Goal: Information Seeking & Learning: Find specific fact

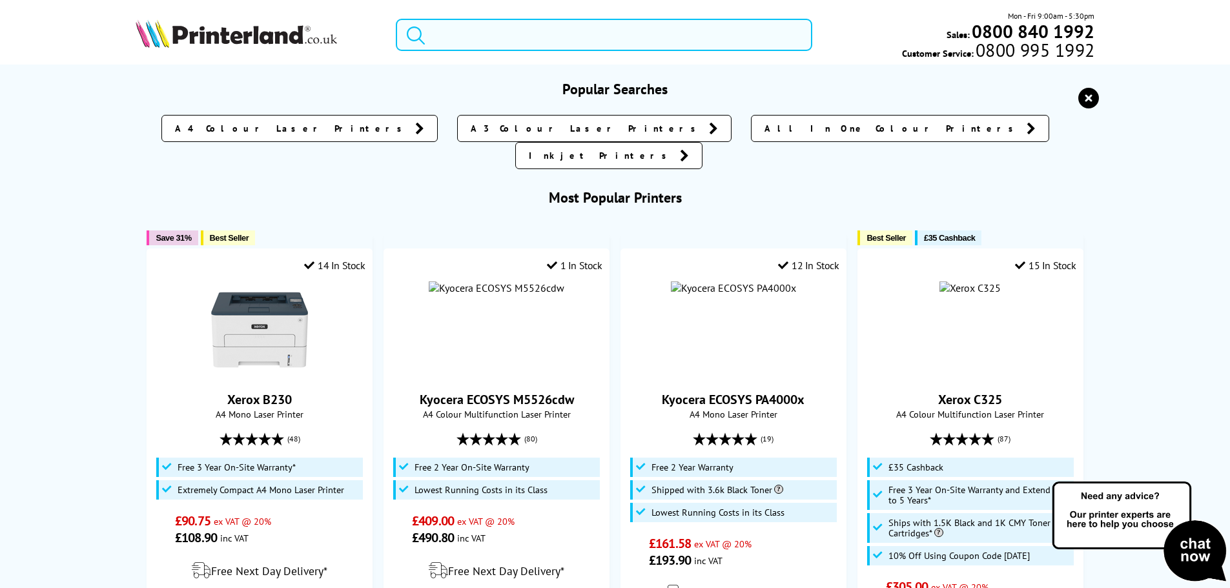
click at [473, 30] on input "search" at bounding box center [604, 35] width 417 height 32
paste input "Kyocera ECOSYS MA4000cix"
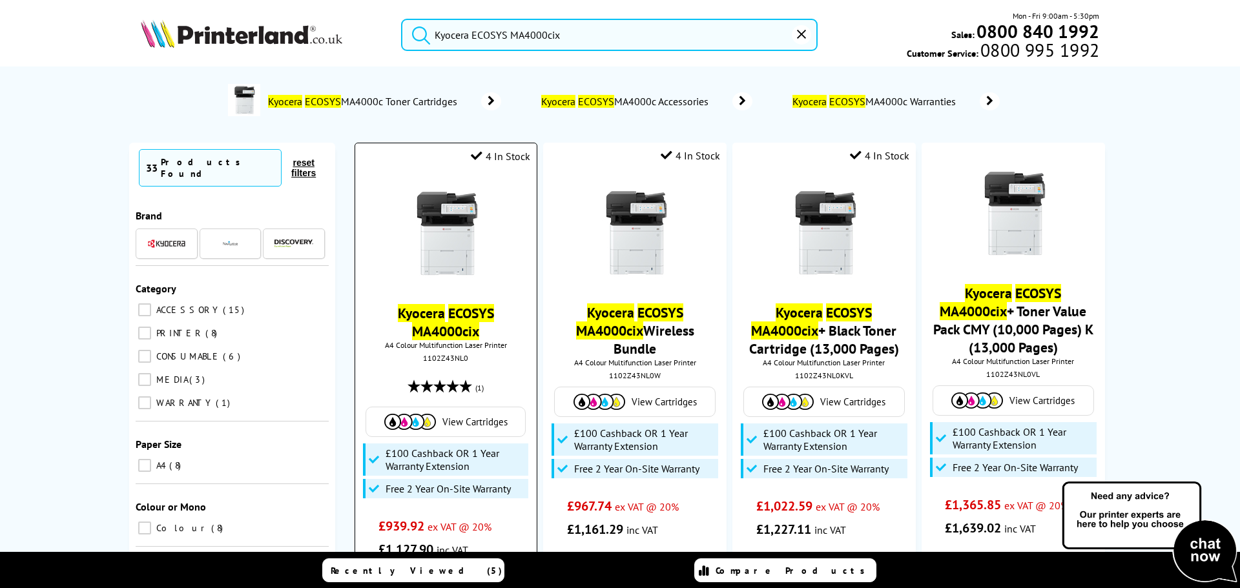
type input "Kyocera ECOSYS MA4000cix"
click at [431, 227] on img at bounding box center [445, 233] width 97 height 97
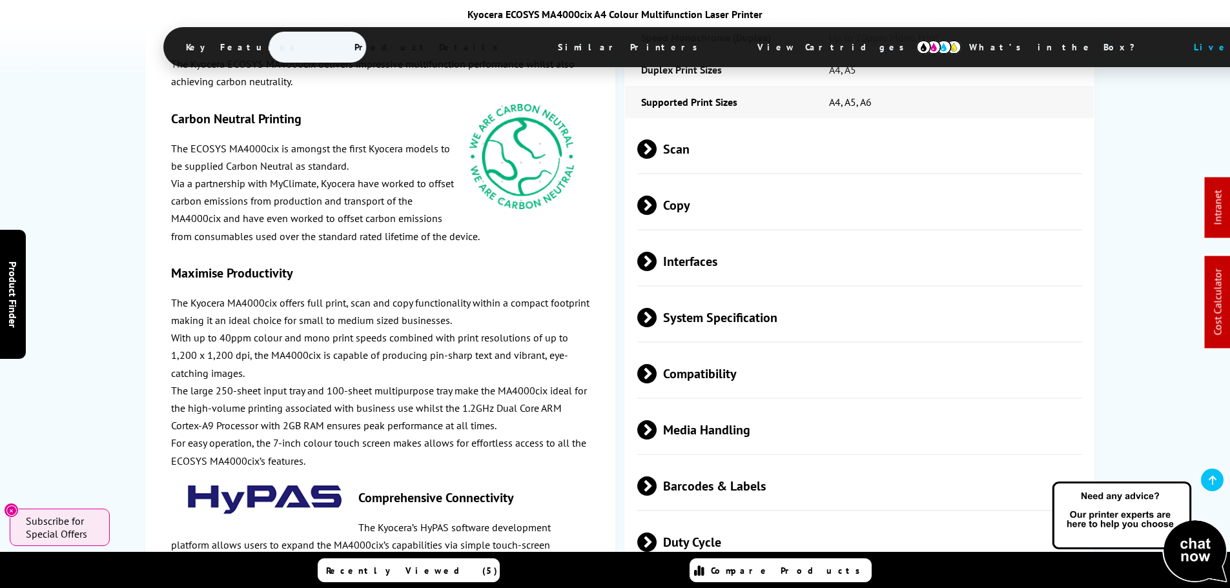
scroll to position [2577, 0]
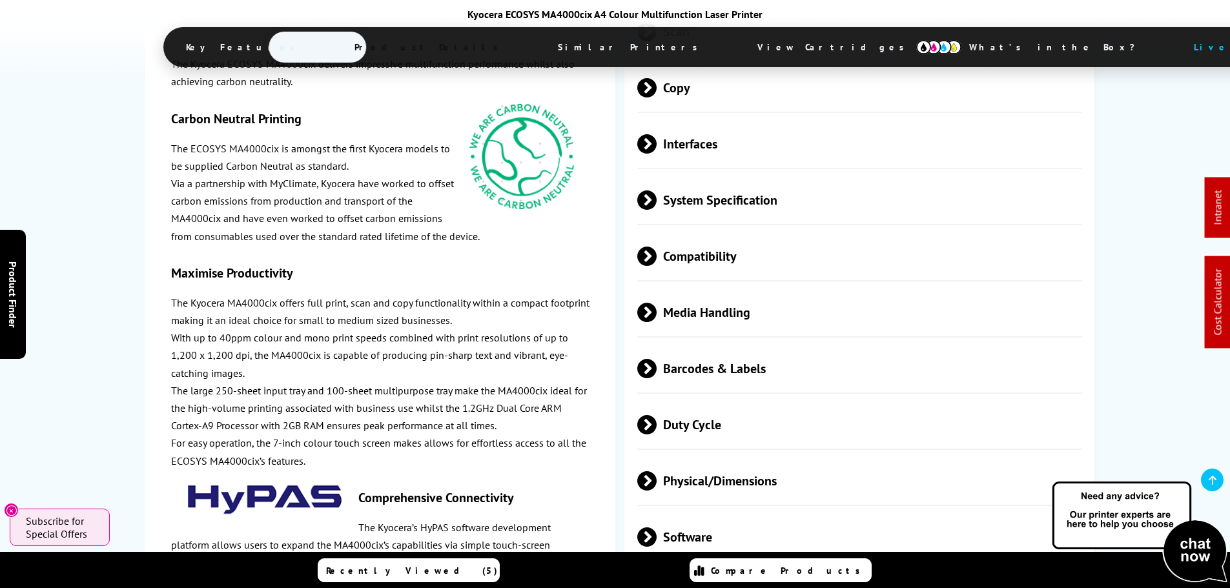
click at [718, 457] on span "Physical/Dimensions" at bounding box center [861, 481] width 446 height 48
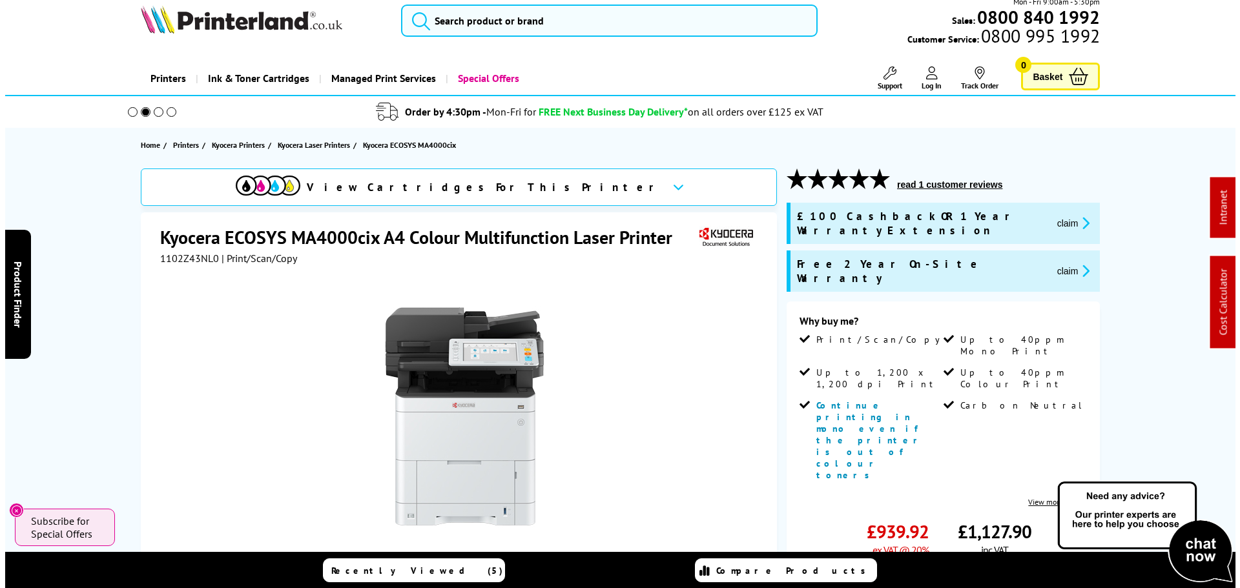
scroll to position [0, 0]
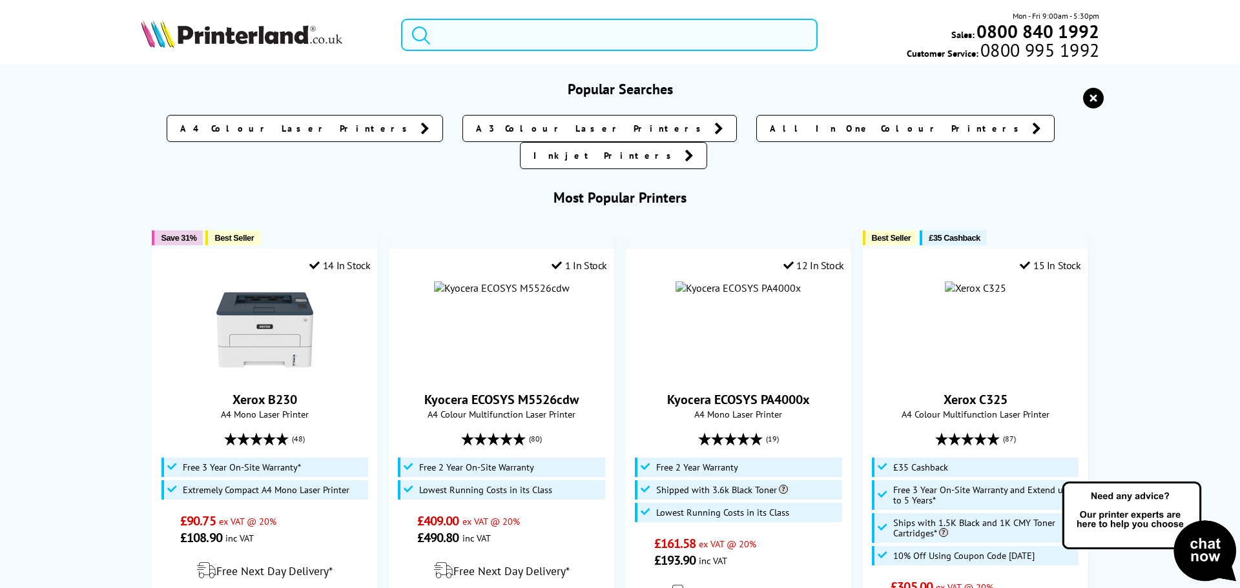
click at [435, 28] on input "search" at bounding box center [609, 35] width 417 height 32
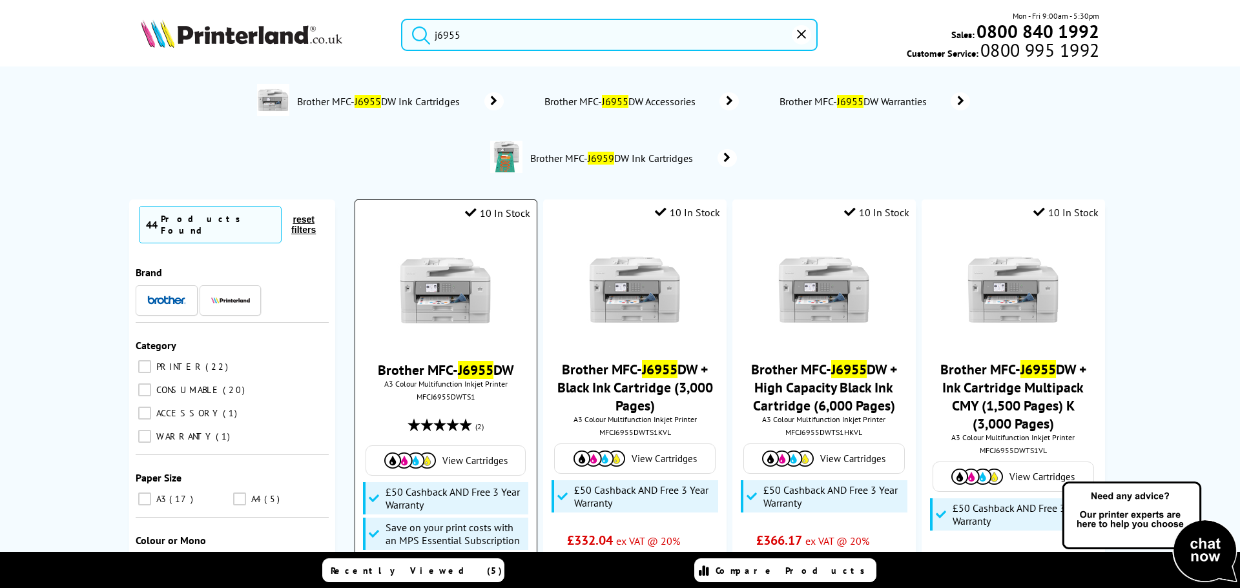
type input "j6955"
drag, startPoint x: 454, startPoint y: 288, endPoint x: 447, endPoint y: 296, distance: 11.0
click at [454, 288] on img at bounding box center [445, 290] width 97 height 97
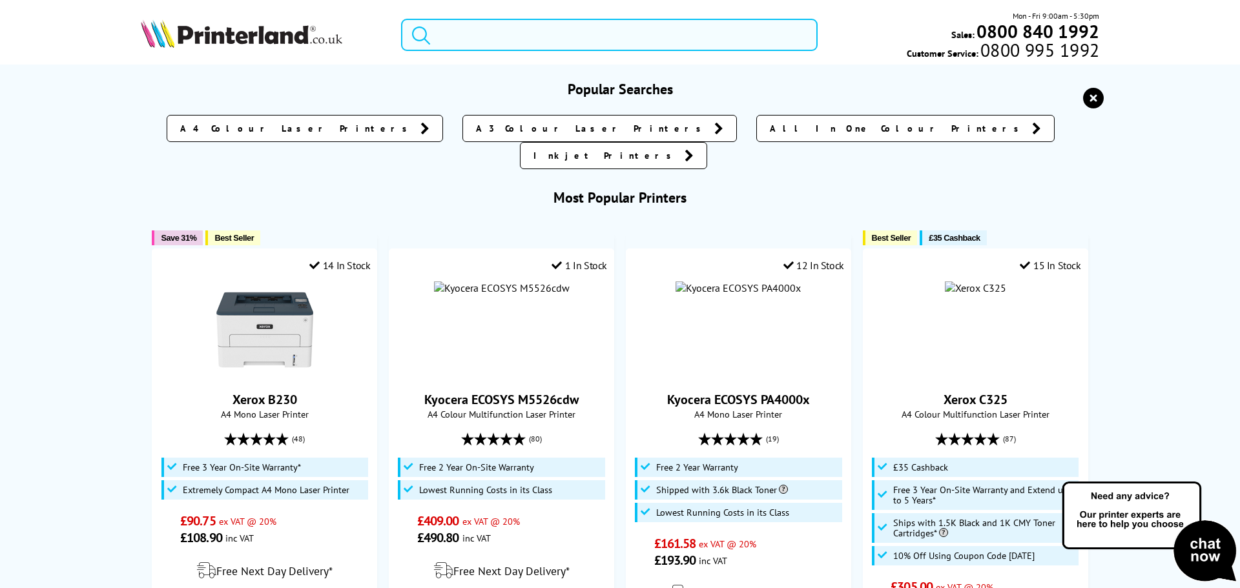
click at [472, 37] on input "search" at bounding box center [609, 35] width 417 height 32
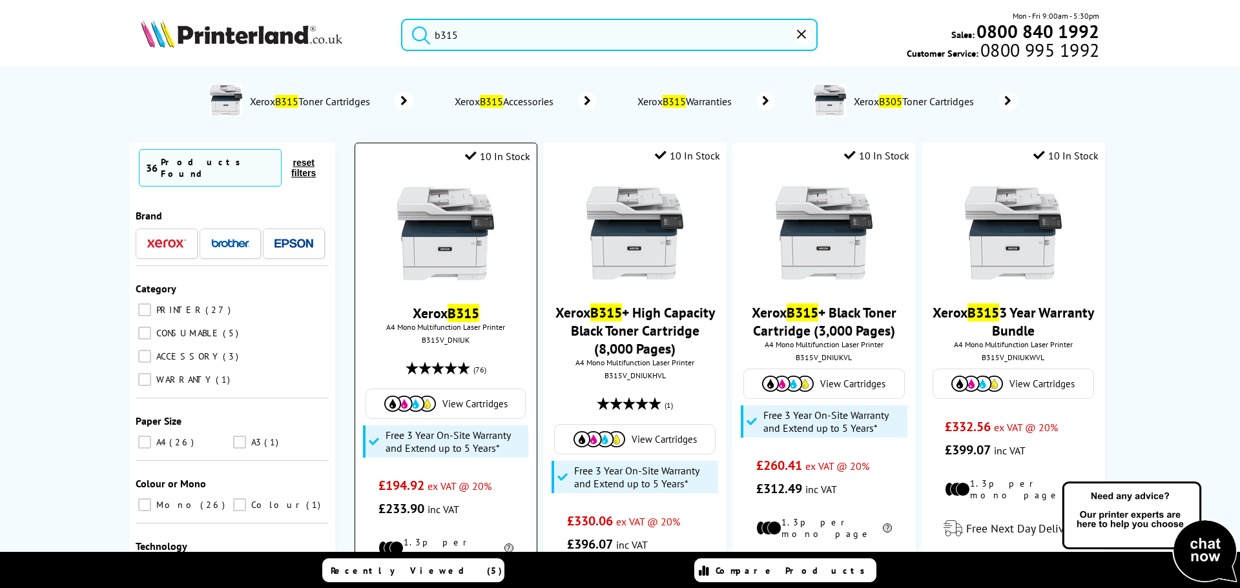
type input "b315"
click at [429, 244] on img at bounding box center [445, 233] width 97 height 97
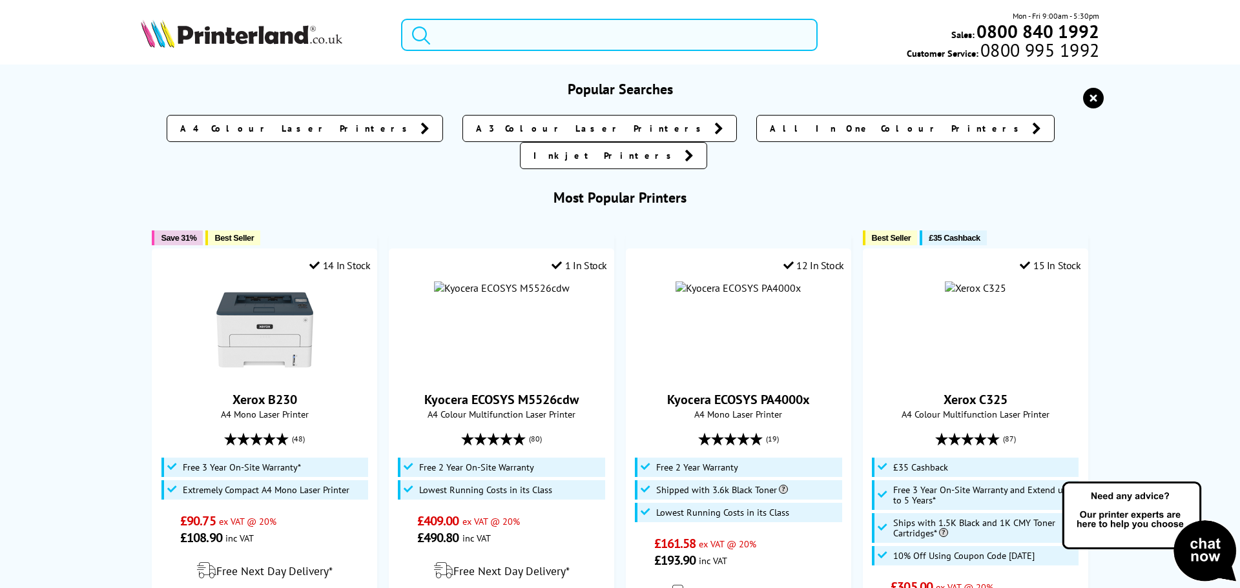
click at [506, 32] on input "search" at bounding box center [609, 35] width 417 height 32
paste input "Epson EcoTank ET-4856"
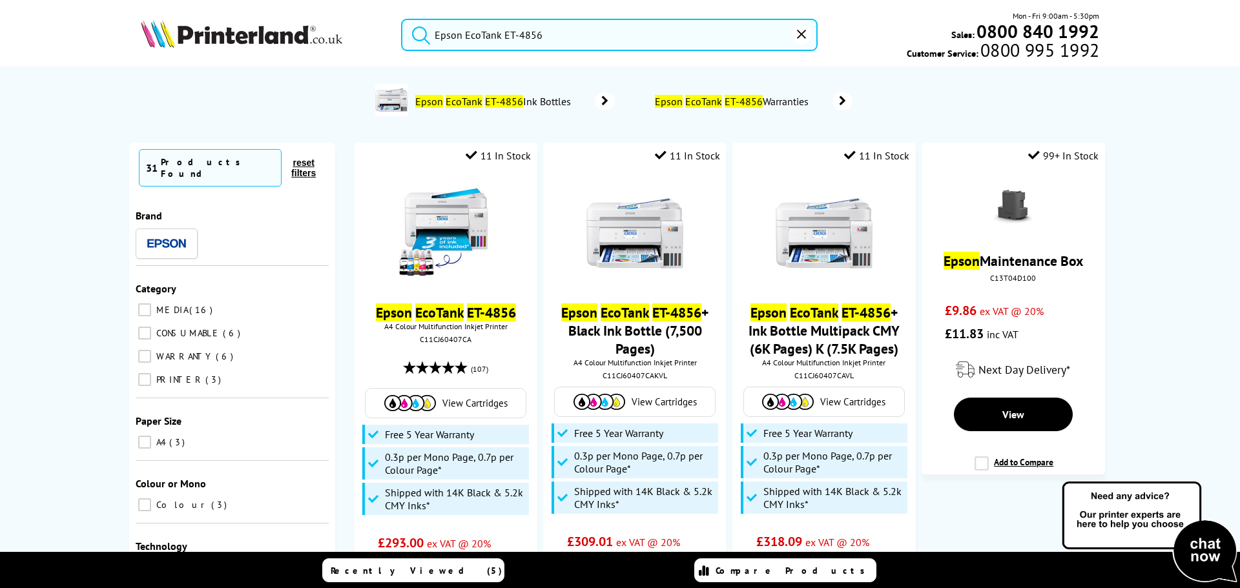
click at [519, 30] on input "Epson EcoTank ET-4856" at bounding box center [609, 35] width 417 height 32
click at [519, 31] on input "Epson EcoTank ET-4856" at bounding box center [609, 35] width 417 height 32
paste input "2850"
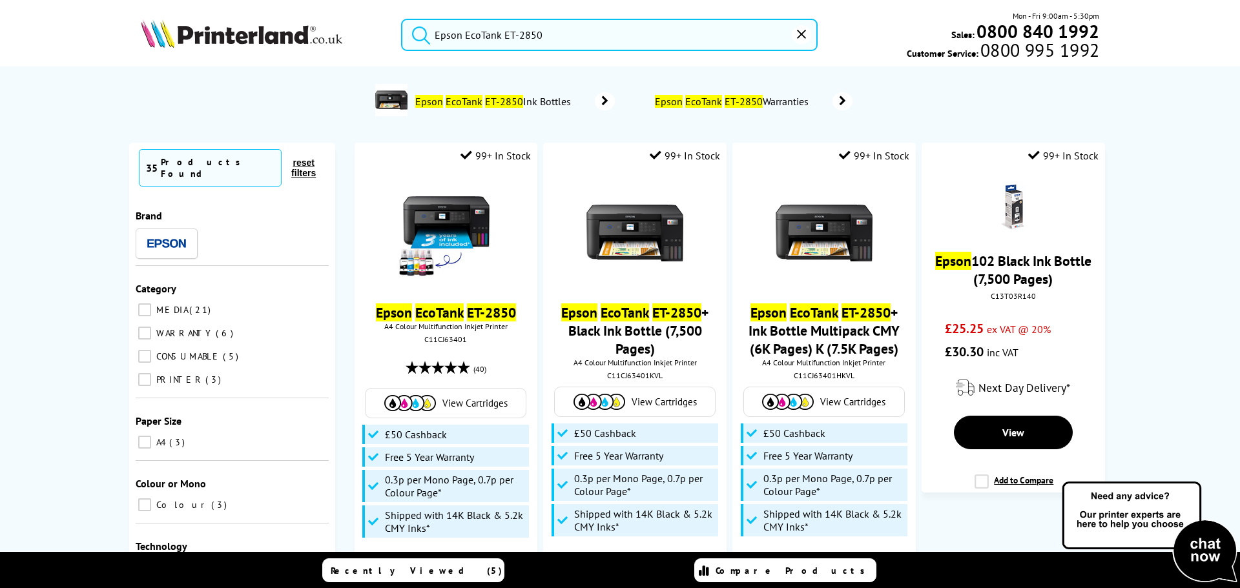
click at [492, 42] on input "Epson EcoTank ET-2850" at bounding box center [609, 35] width 417 height 32
paste input "4856"
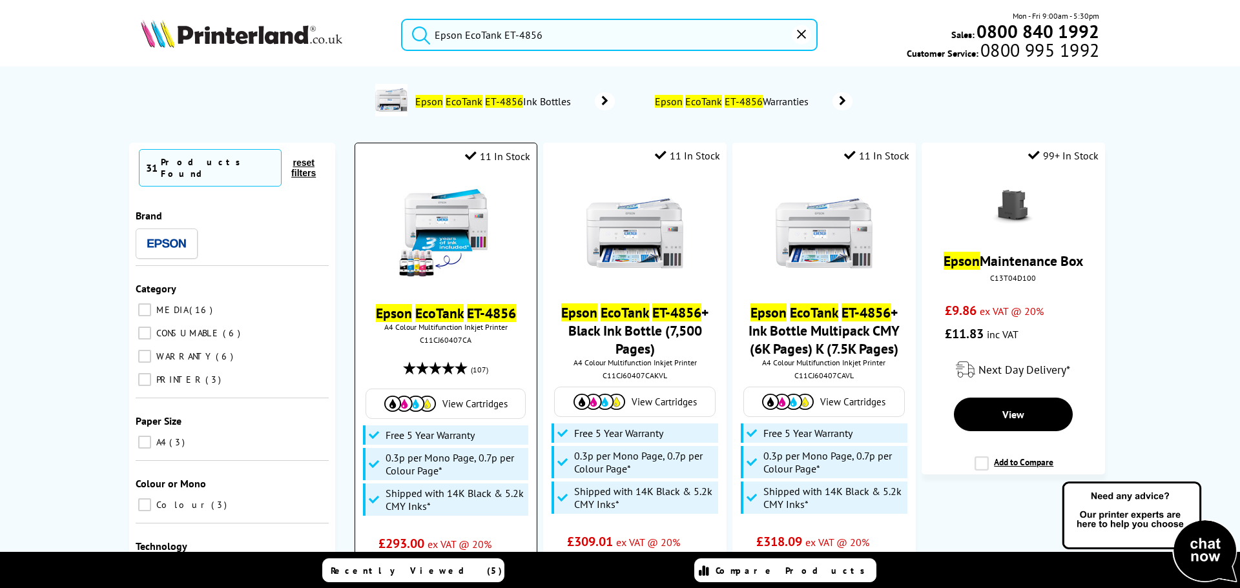
type input "Epson EcoTank ET-4856"
click at [426, 198] on img at bounding box center [445, 233] width 97 height 97
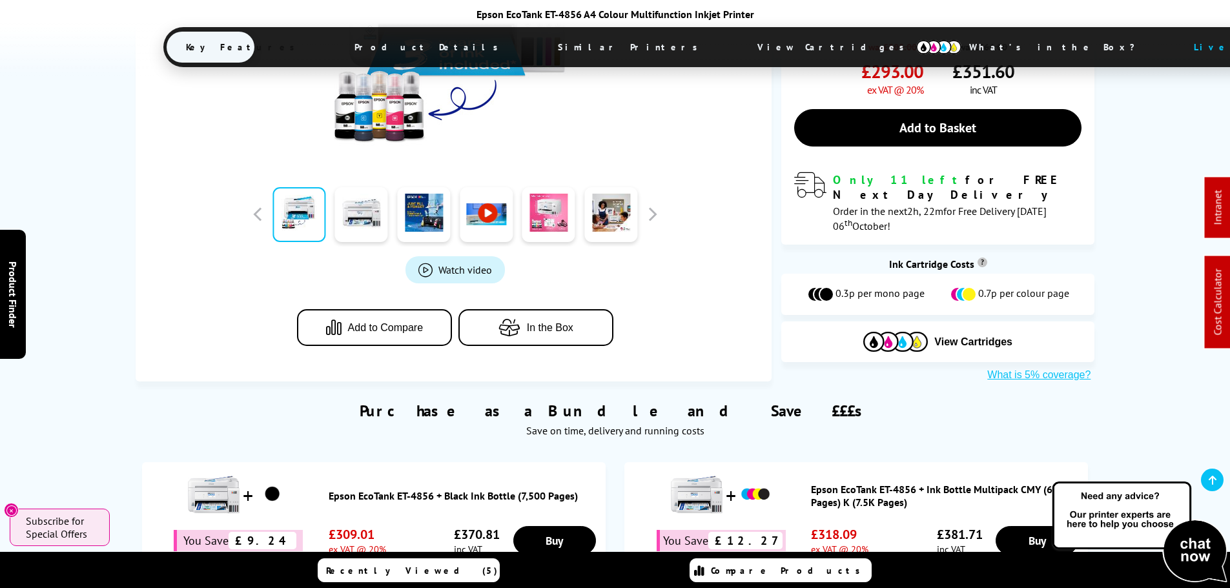
scroll to position [388, 0]
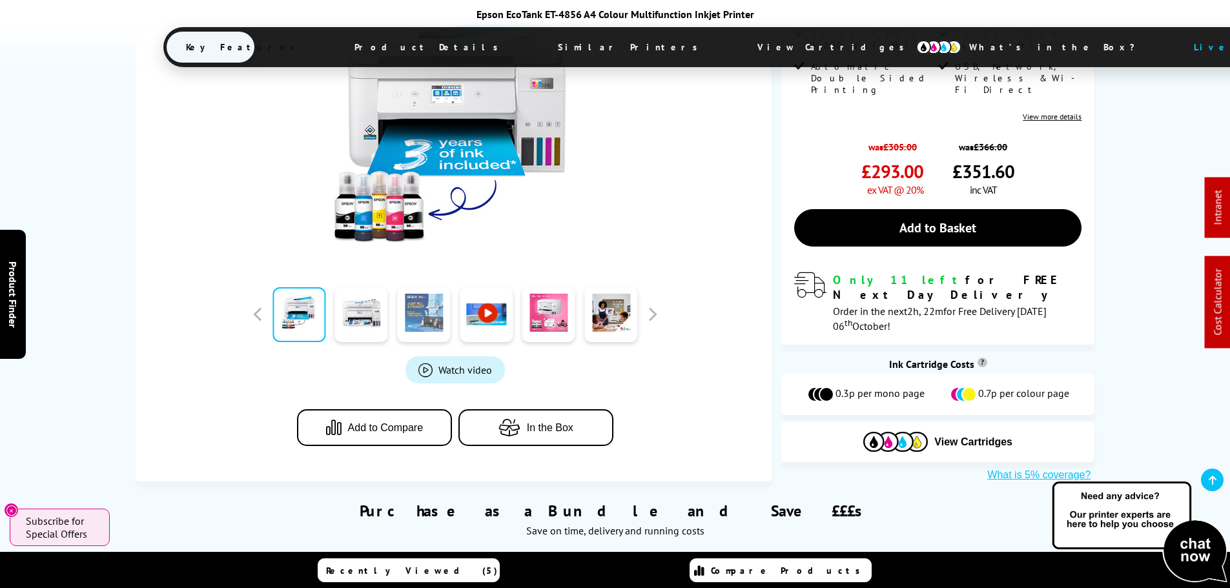
click at [419, 287] on link at bounding box center [423, 314] width 53 height 55
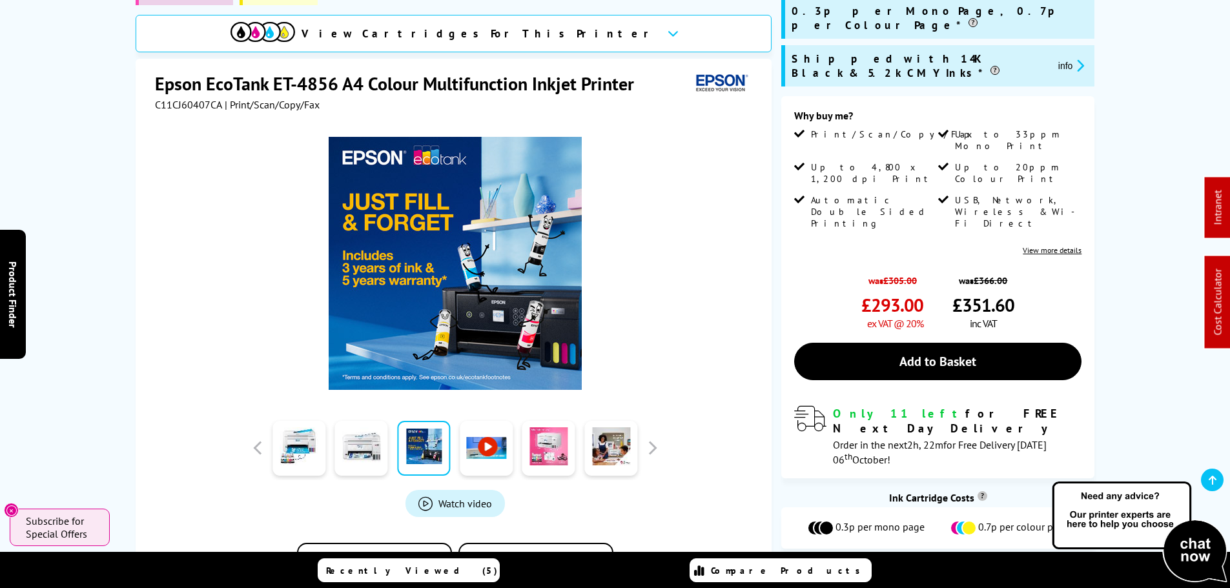
scroll to position [194, 0]
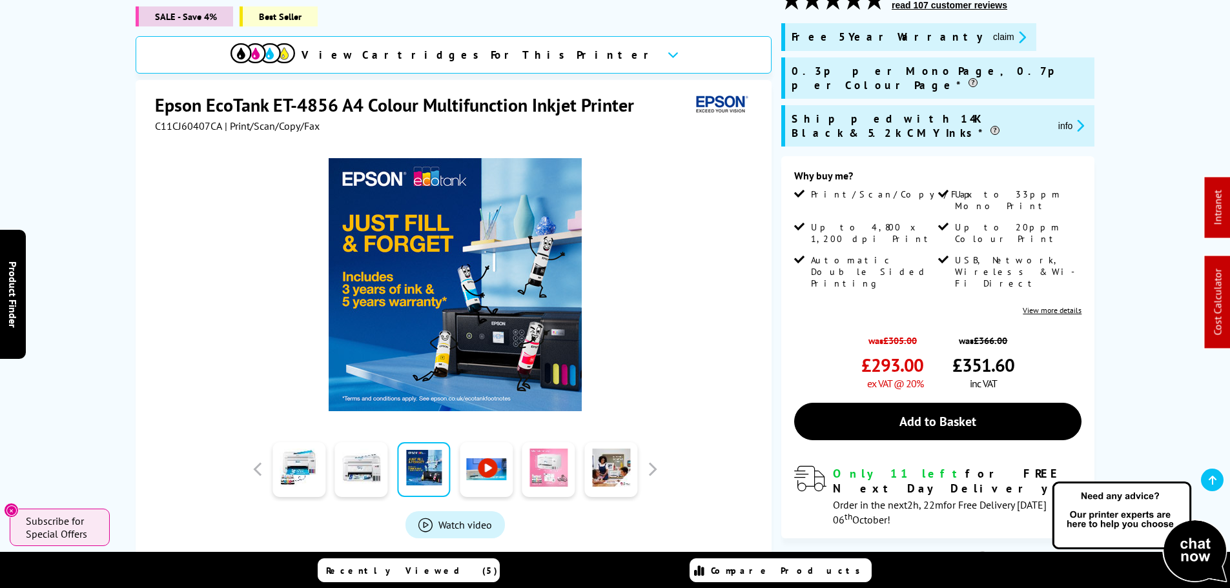
click at [539, 457] on link at bounding box center [549, 469] width 53 height 55
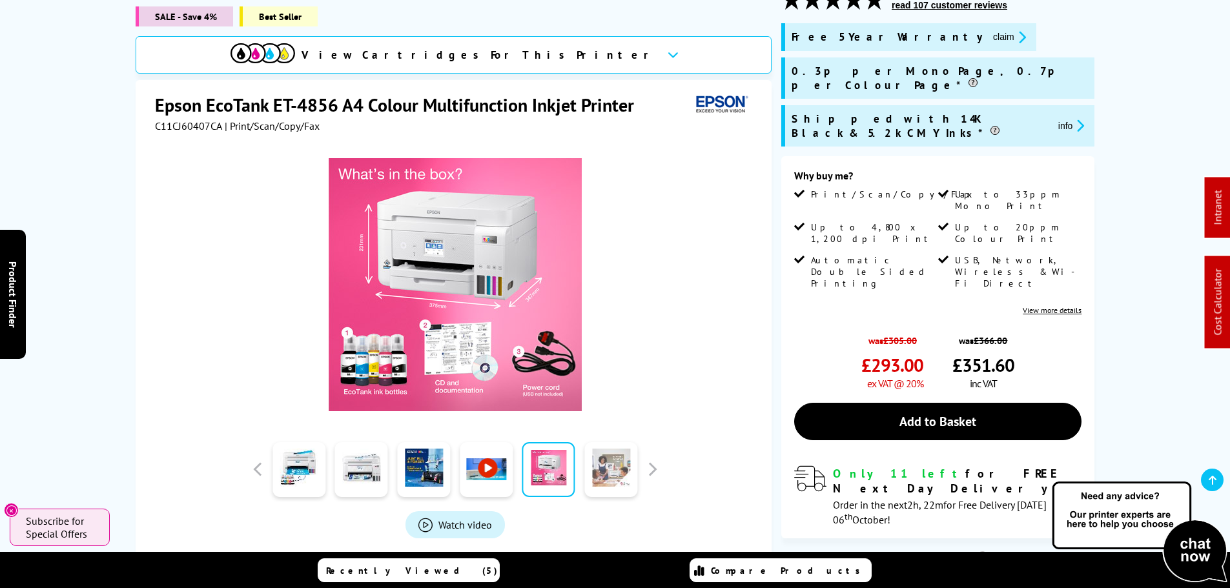
click at [604, 462] on link at bounding box center [611, 469] width 53 height 55
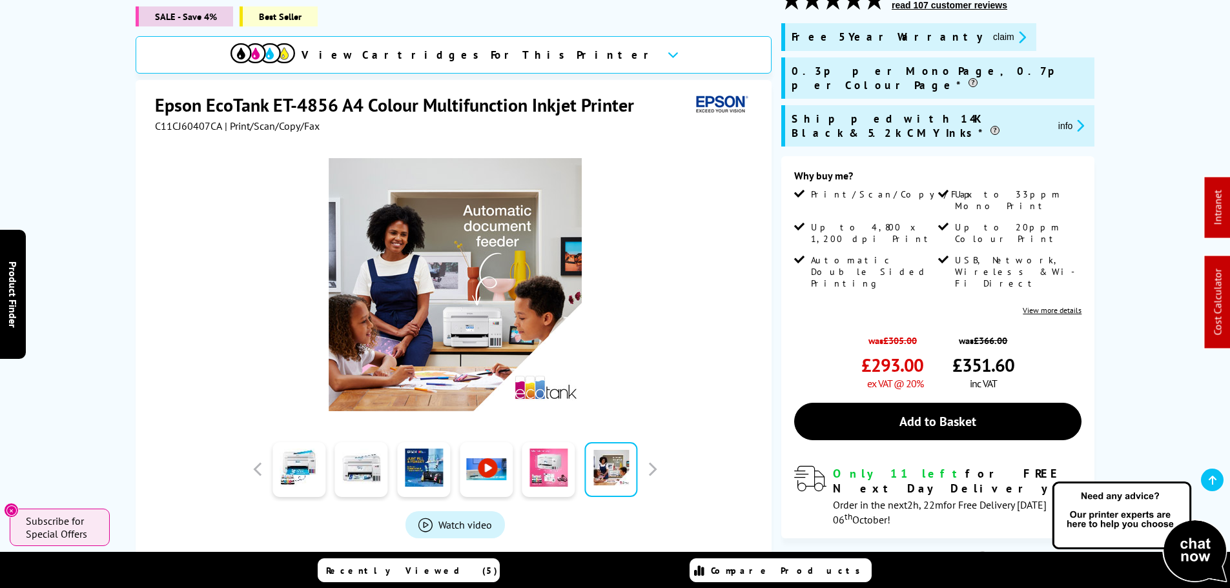
click at [654, 462] on div at bounding box center [455, 469] width 413 height 65
click at [660, 460] on button "button" at bounding box center [652, 469] width 19 height 19
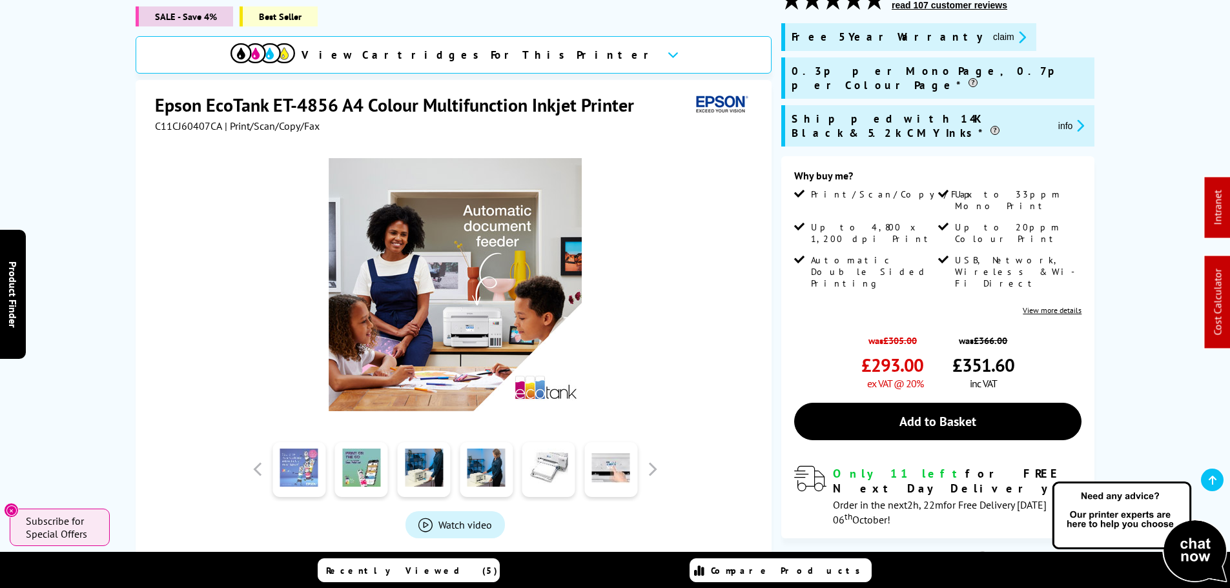
click at [294, 451] on link at bounding box center [299, 469] width 53 height 55
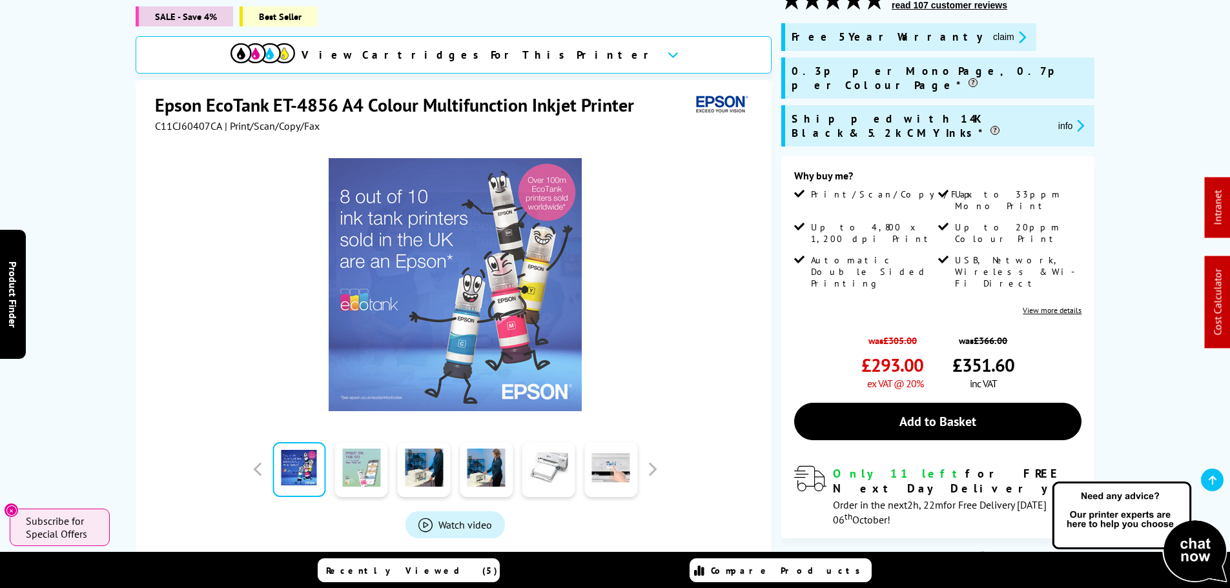
click at [355, 461] on link at bounding box center [361, 469] width 53 height 55
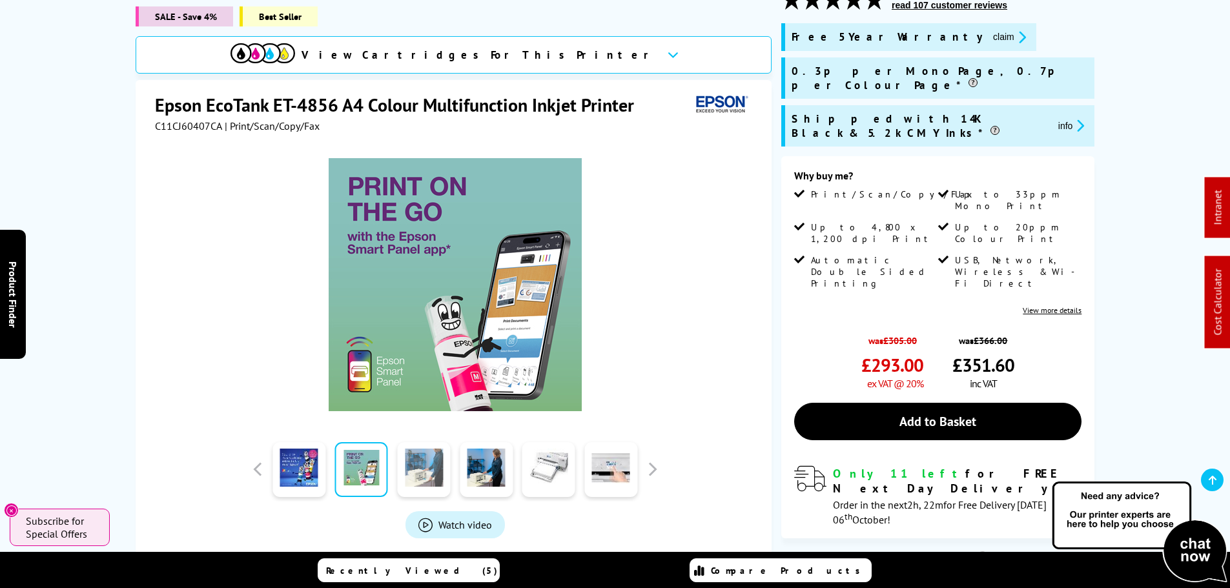
drag, startPoint x: 411, startPoint y: 461, endPoint x: 441, endPoint y: 471, distance: 31.5
click at [412, 461] on link at bounding box center [423, 469] width 53 height 55
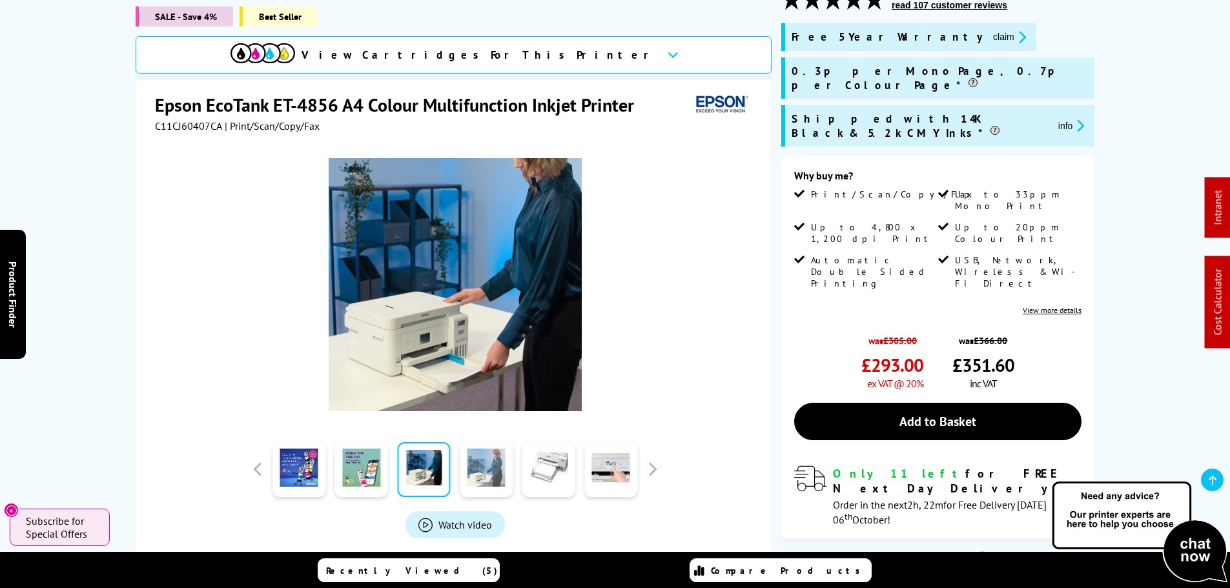
click at [488, 465] on link at bounding box center [486, 469] width 53 height 55
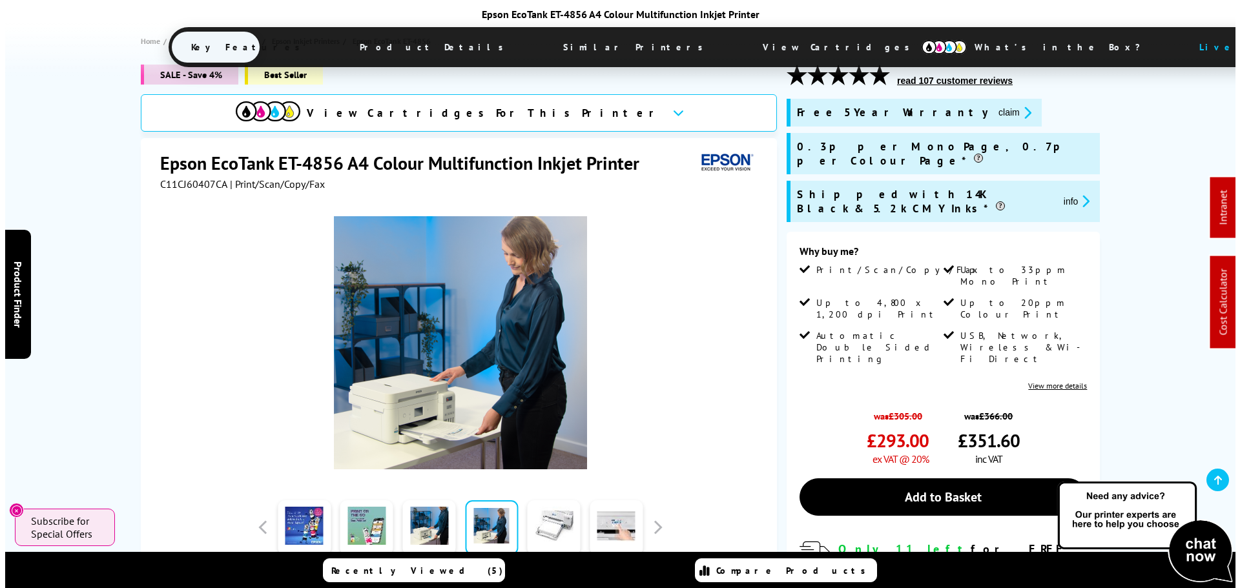
scroll to position [0, 0]
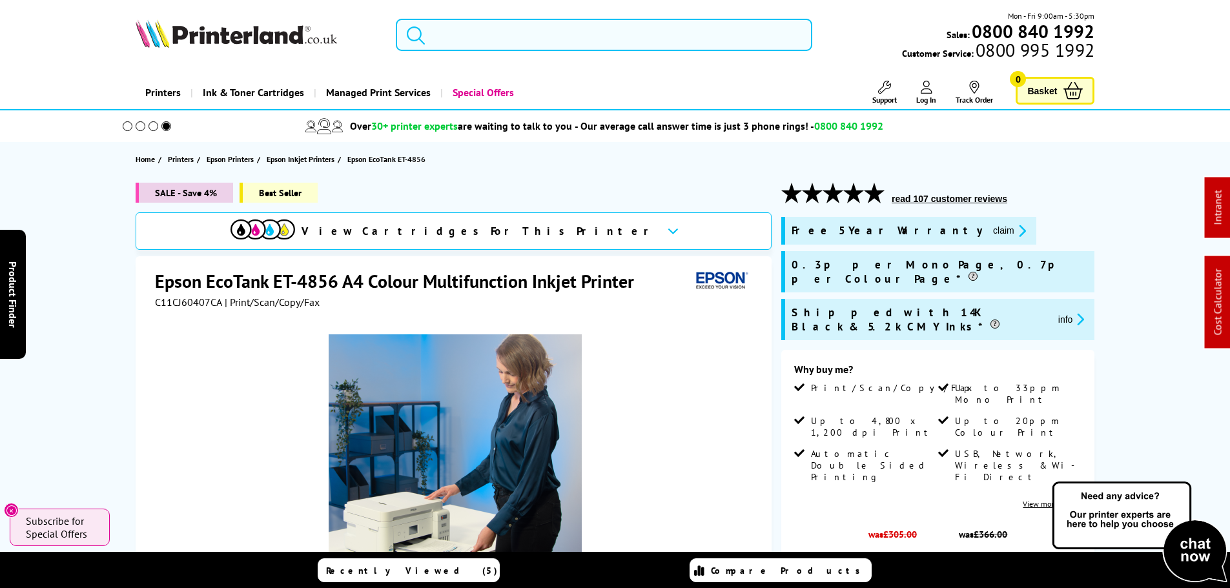
click at [470, 33] on input "search" at bounding box center [604, 35] width 417 height 32
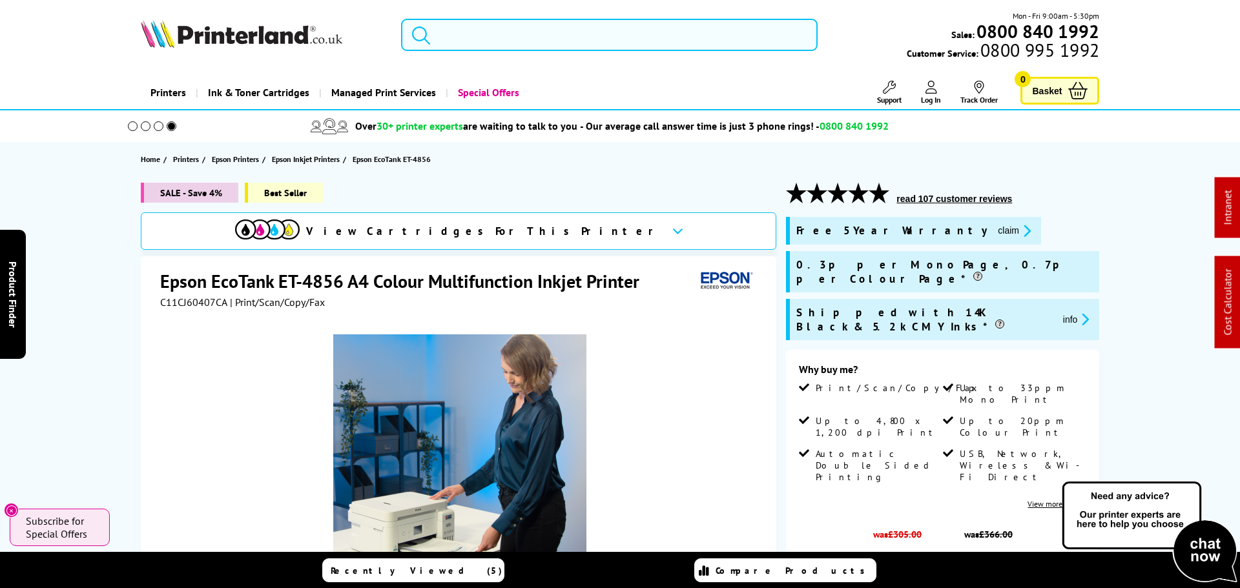
paste input "Epson EcoTank ET-4800"
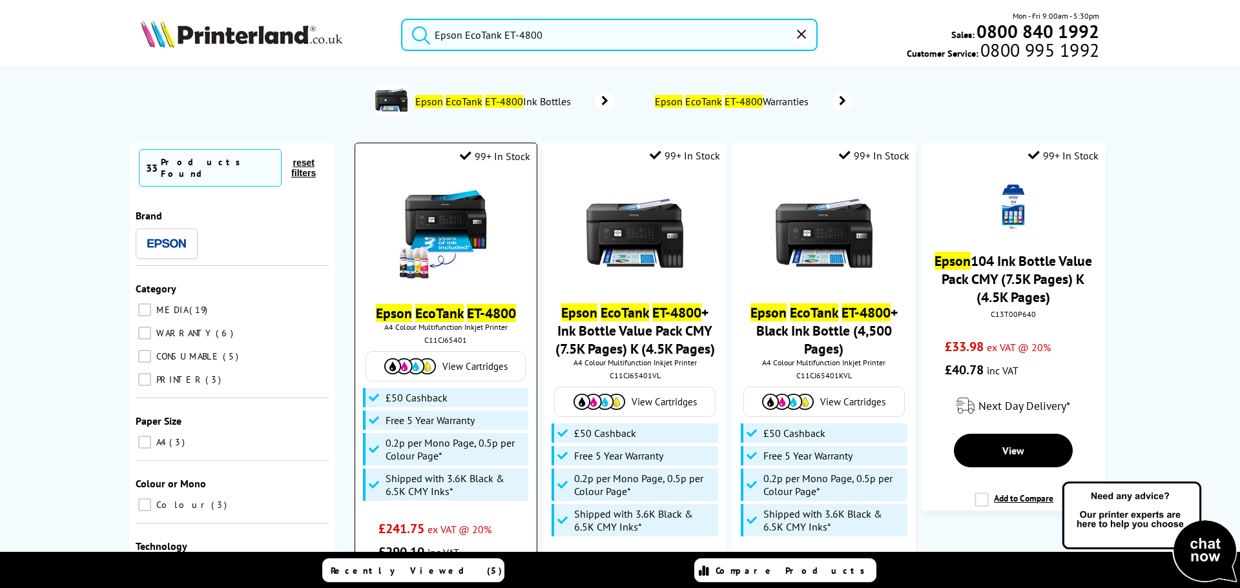
type input "Epson EcoTank ET-4800"
click at [466, 223] on img at bounding box center [445, 233] width 97 height 97
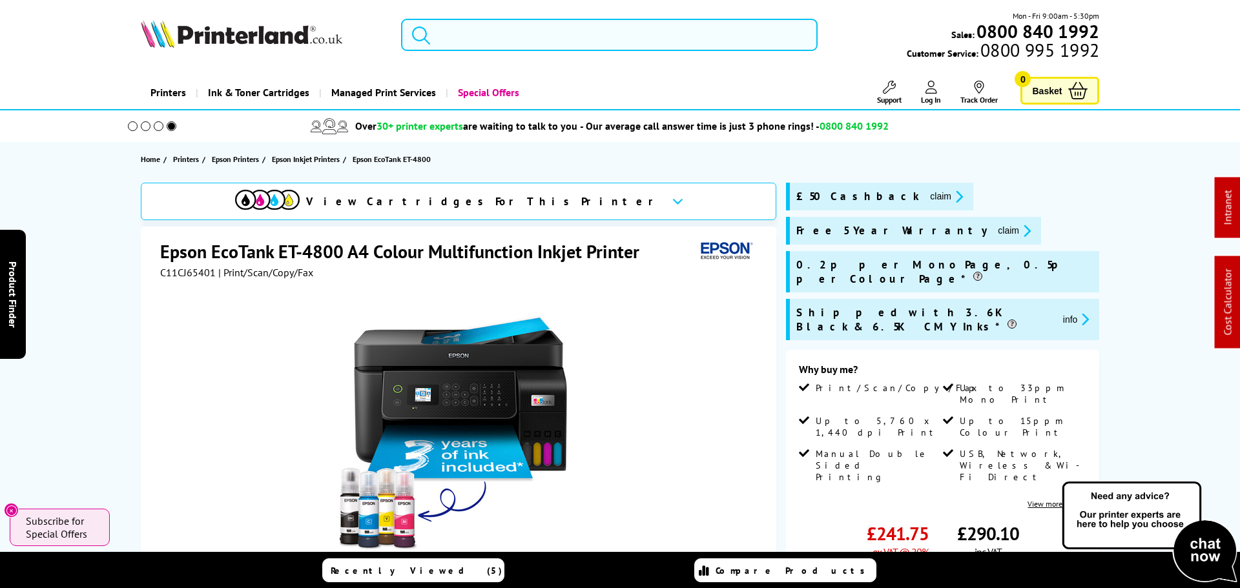
click at [523, 39] on input "search" at bounding box center [609, 35] width 417 height 32
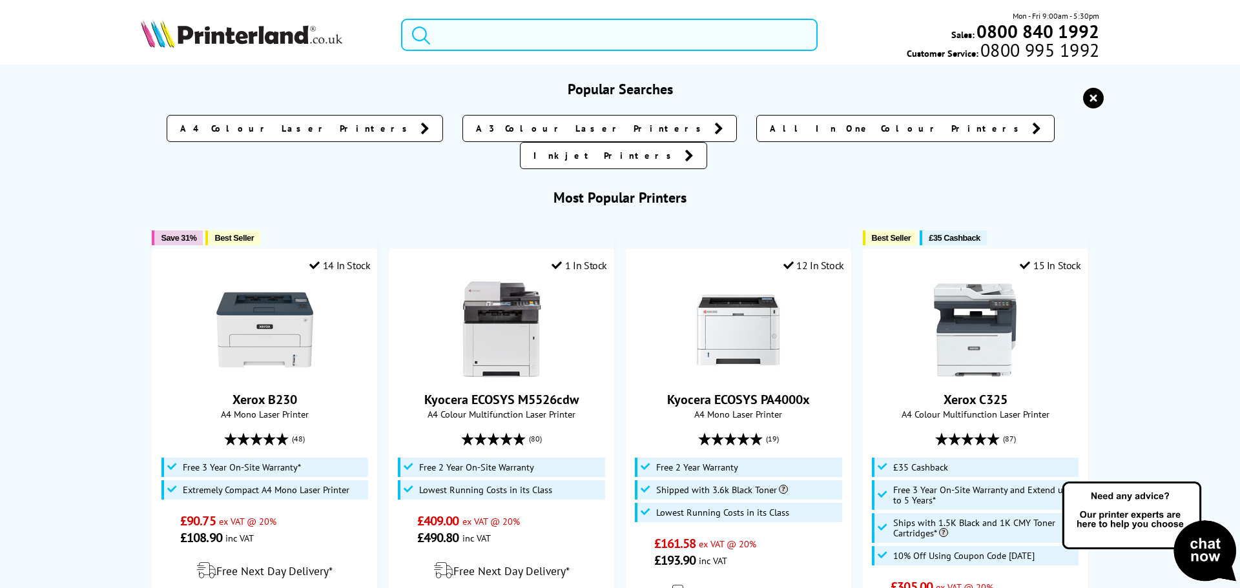
click at [497, 49] on input "search" at bounding box center [609, 35] width 417 height 32
paste input "SU828APL"
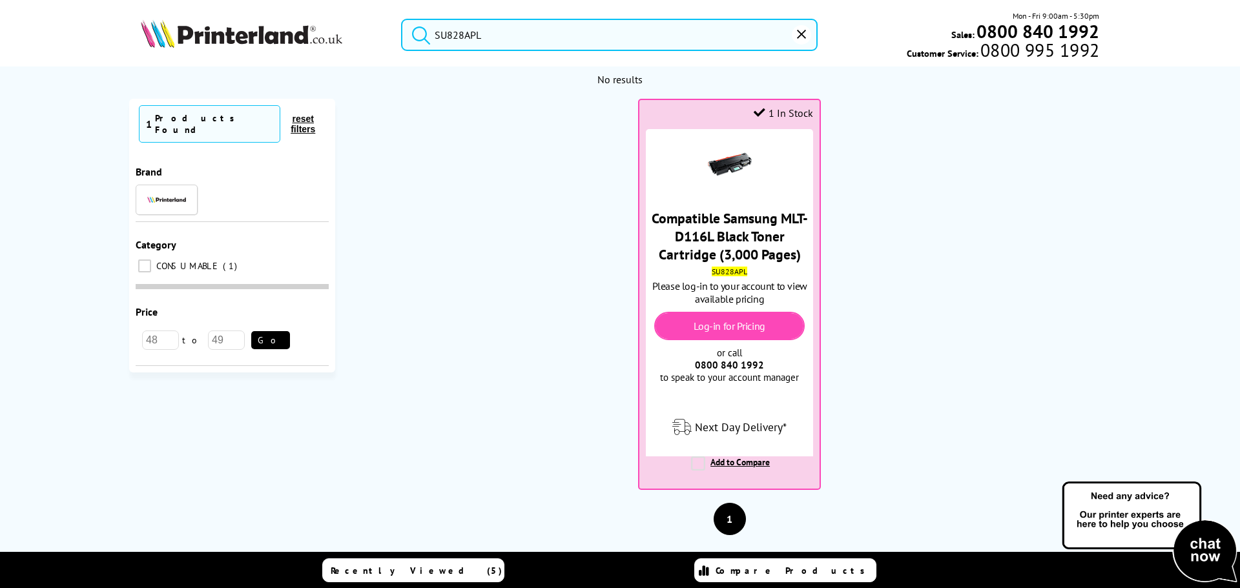
click at [541, 41] on input "SU828APL" at bounding box center [609, 35] width 417 height 32
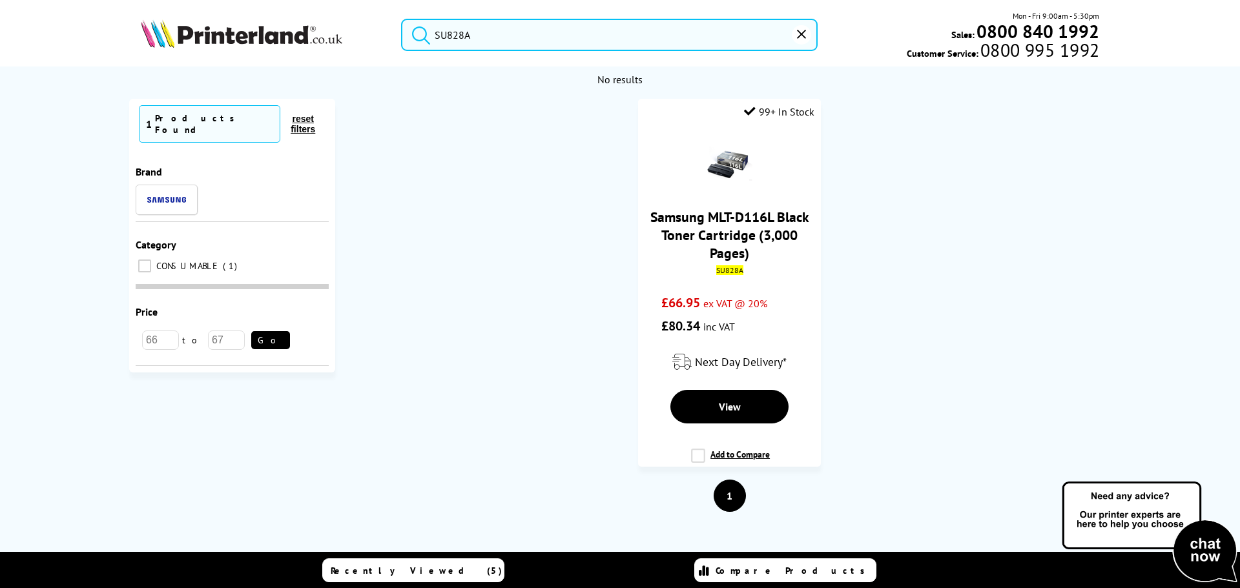
type input "SU828A"
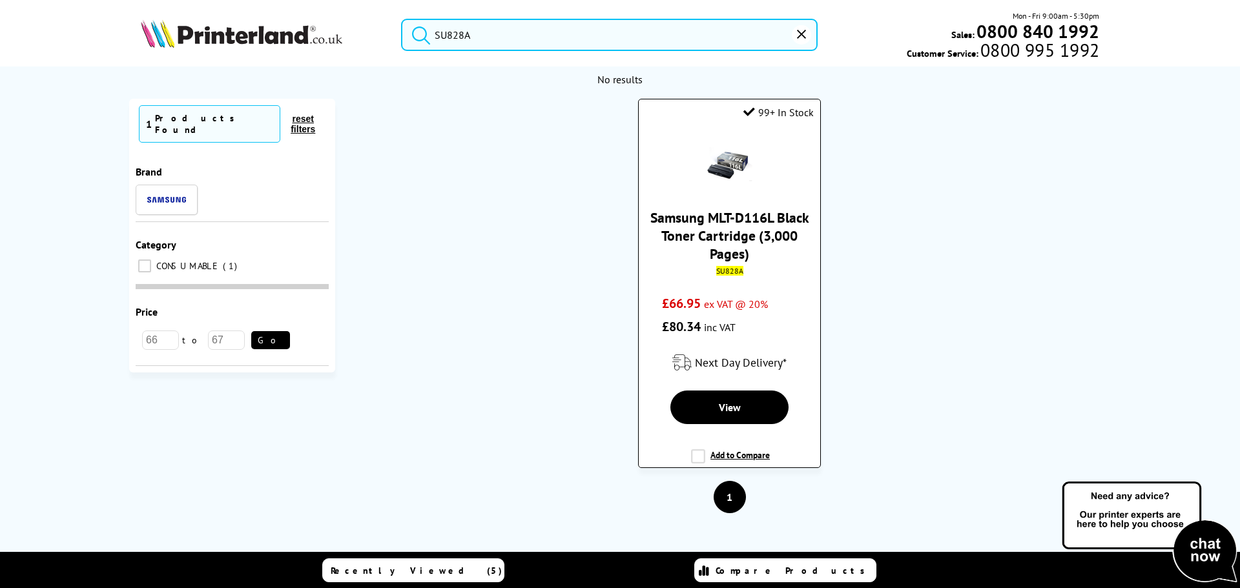
click at [707, 161] on img at bounding box center [729, 163] width 45 height 45
